Goal: Task Accomplishment & Management: Manage account settings

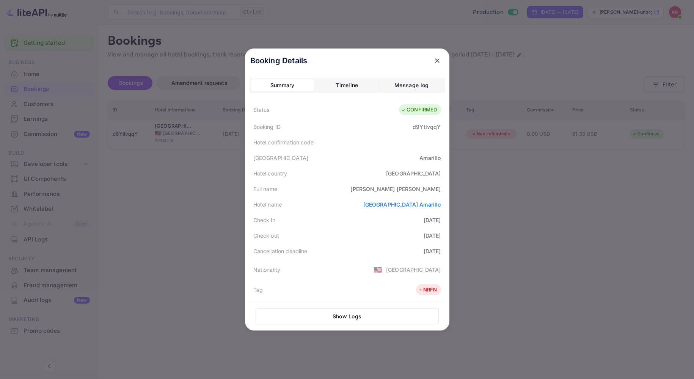
scroll to position [185, 0]
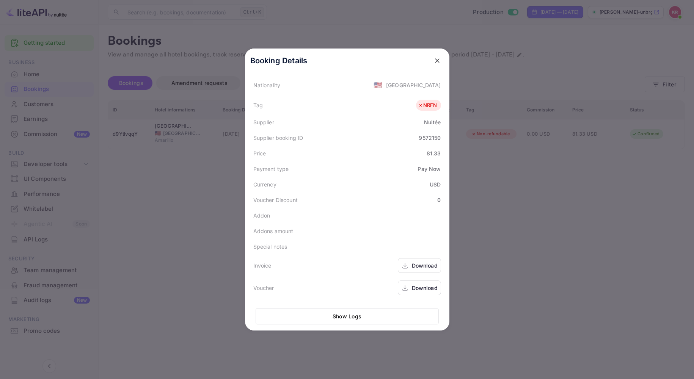
click at [672, 12] on div at bounding box center [347, 189] width 694 height 379
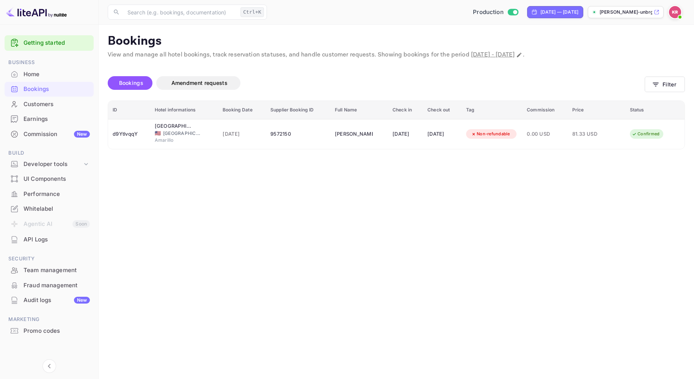
click at [674, 13] on img at bounding box center [675, 12] width 12 height 12
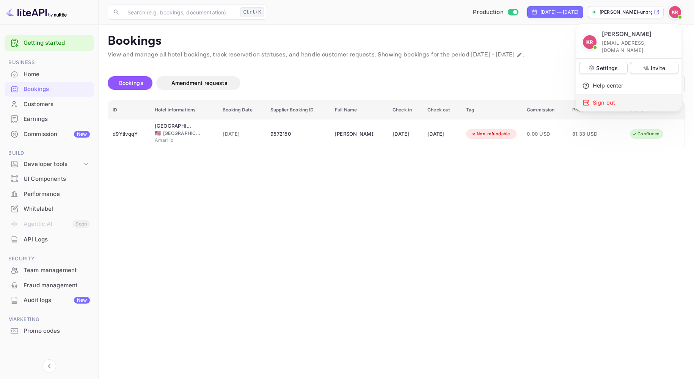
click at [605, 97] on div "Sign out" at bounding box center [628, 102] width 105 height 17
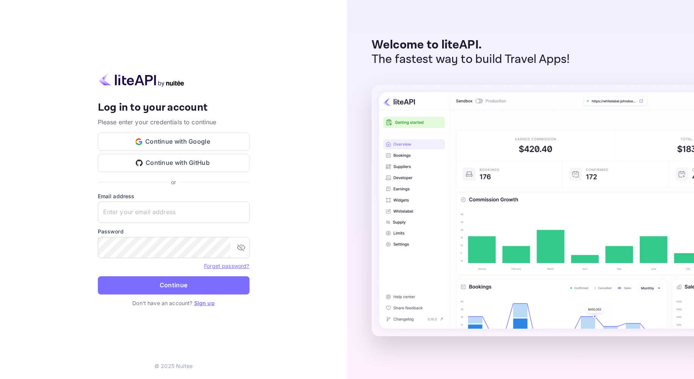
type input "[EMAIL_ADDRESS][DOMAIN_NAME]"
click at [150, 283] on button "Continue" at bounding box center [174, 285] width 152 height 18
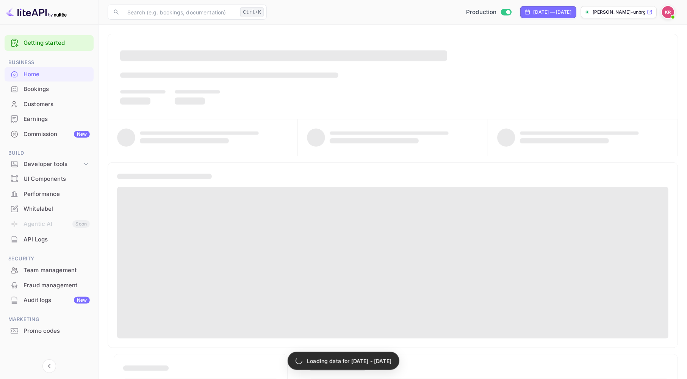
click at [41, 90] on div "Bookings" at bounding box center [57, 89] width 66 height 9
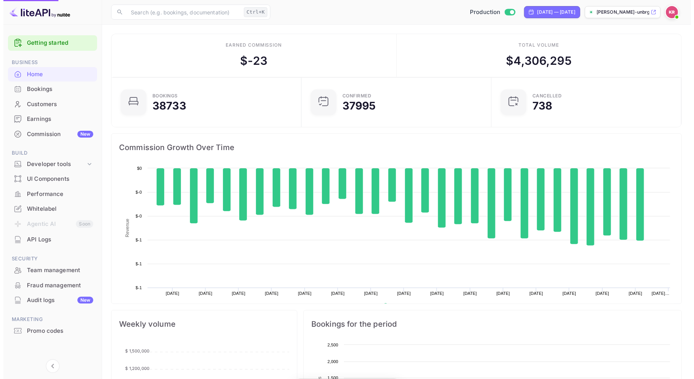
scroll to position [117, 179]
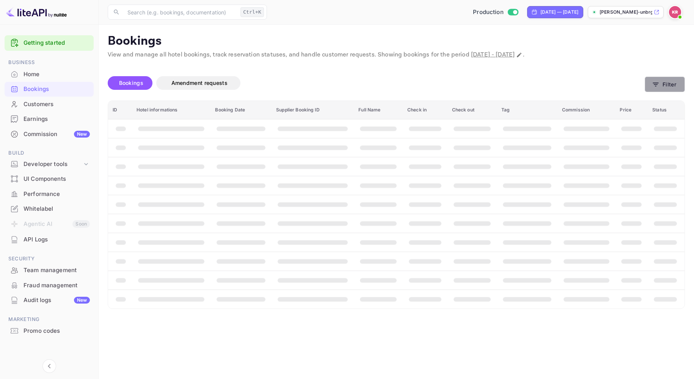
click at [660, 86] on button "Filter" at bounding box center [664, 85] width 40 height 16
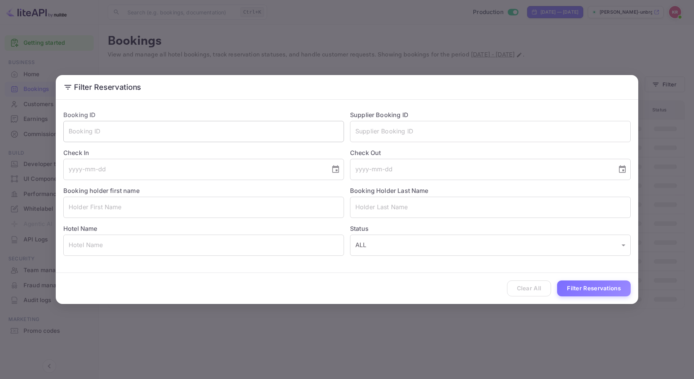
click at [115, 133] on input "text" at bounding box center [203, 131] width 280 height 21
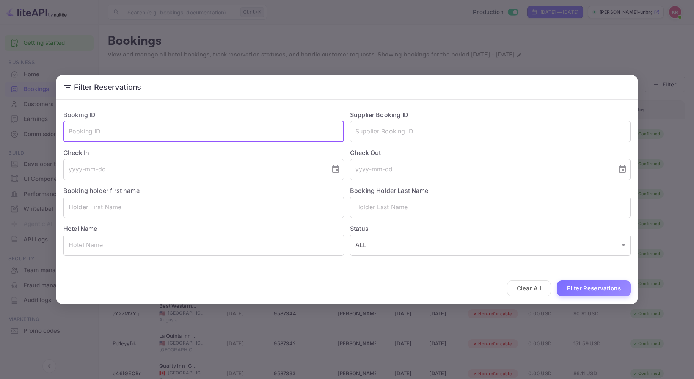
paste input "UQjxQ-mHp"
type input "UQjxQ-mHp"
click at [586, 290] on button "Filter Reservations" at bounding box center [594, 288] width 74 height 16
click at [69, 127] on input "UQjxQ-mHp" at bounding box center [203, 131] width 280 height 21
drag, startPoint x: 111, startPoint y: 126, endPoint x: 104, endPoint y: 124, distance: 7.4
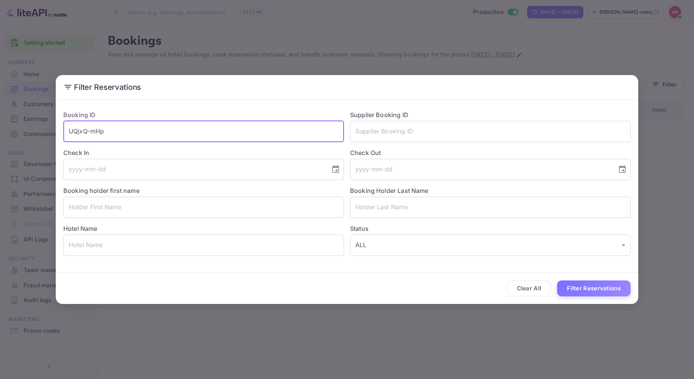
click at [110, 126] on input "UQjxQ-mHp" at bounding box center [203, 131] width 280 height 21
click at [557, 280] on button "Filter Reservations" at bounding box center [594, 288] width 74 height 16
click at [556, 14] on div "Filter Reservations Booking ID UQjxQ-mHp ​ Supplier Booking ID ​ Check In ​ Che…" at bounding box center [347, 189] width 694 height 379
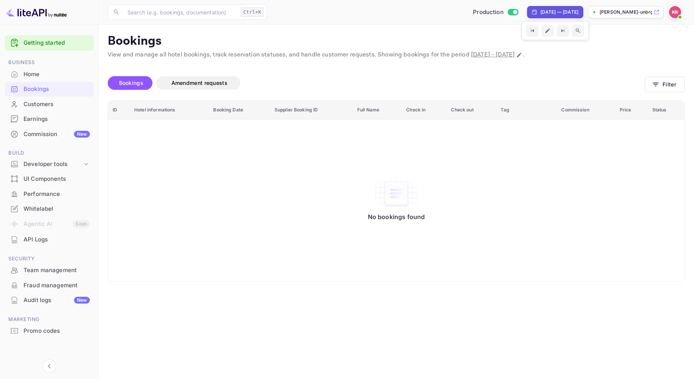
click at [556, 11] on div "[DATE] — [DATE]" at bounding box center [559, 12] width 38 height 7
select select "7"
select select "2025"
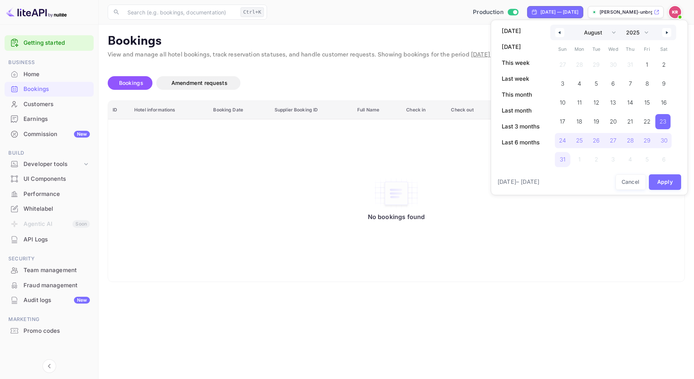
click at [666, 32] on icon "button" at bounding box center [668, 32] width 4 height 3
select select "8"
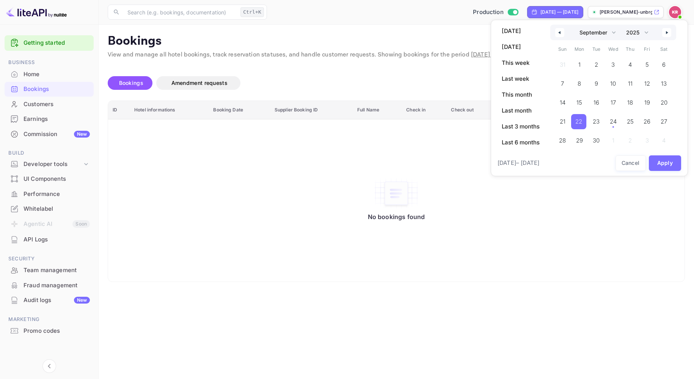
click at [576, 124] on span "22" at bounding box center [578, 122] width 7 height 14
click at [602, 141] on span "30" at bounding box center [595, 140] width 15 height 15
click at [664, 162] on button "Apply" at bounding box center [665, 163] width 33 height 16
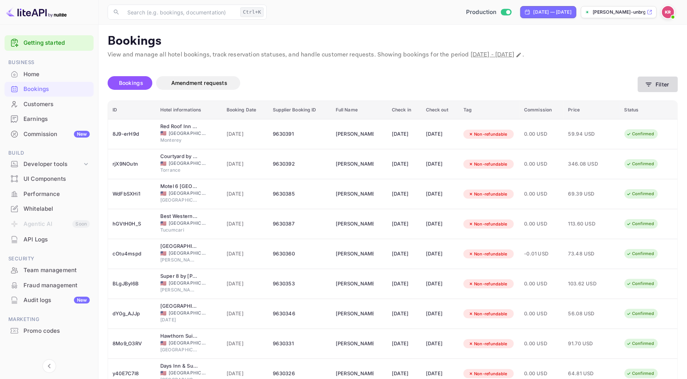
click at [658, 89] on button "Filter" at bounding box center [658, 85] width 40 height 16
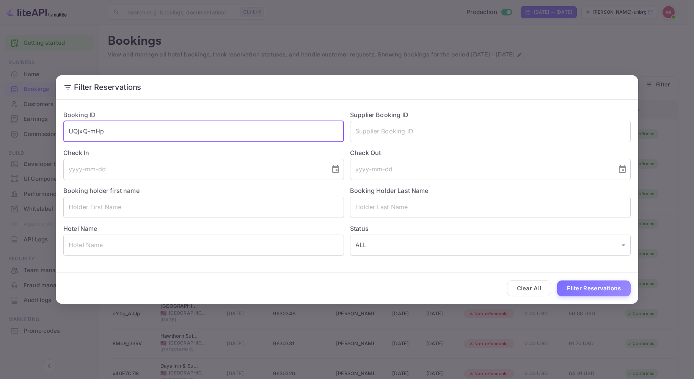
click at [75, 137] on input "UQjxQ-mHp" at bounding box center [203, 131] width 280 height 21
click at [597, 293] on button "Filter Reservations" at bounding box center [594, 288] width 74 height 16
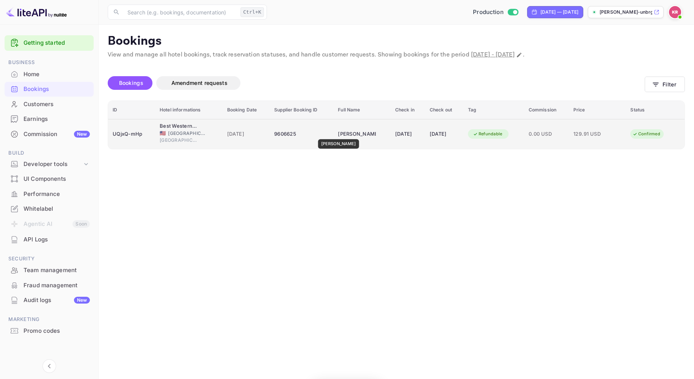
click at [338, 134] on div "[PERSON_NAME]" at bounding box center [357, 134] width 38 height 12
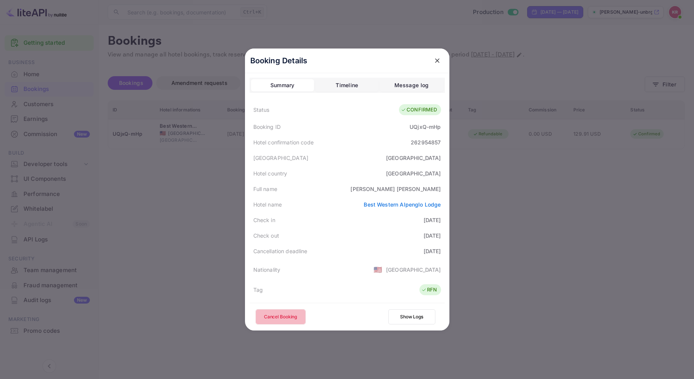
click at [294, 316] on button "Cancel Booking" at bounding box center [280, 316] width 50 height 15
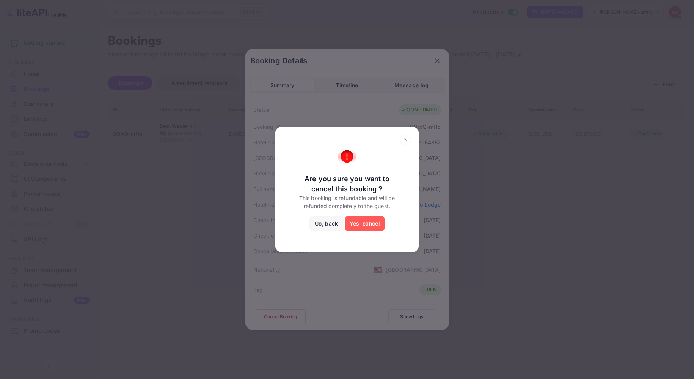
click at [362, 219] on button "Yes, cancel" at bounding box center [364, 223] width 39 height 15
